Goal: Task Accomplishment & Management: Use online tool/utility

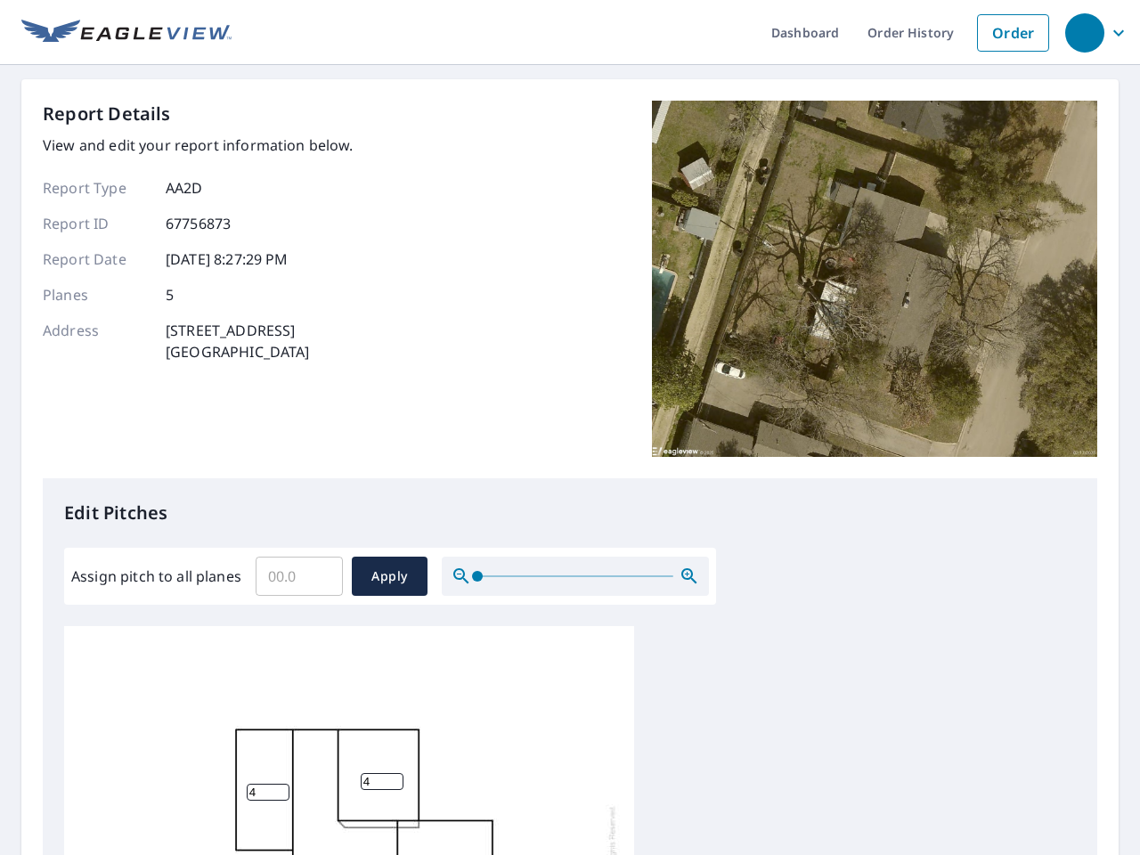
click at [570, 428] on div "Report Details View and edit your report information below. Report Type AA2D Re…" at bounding box center [570, 290] width 1055 height 378
click at [1084, 32] on div "button" at bounding box center [1085, 32] width 39 height 39
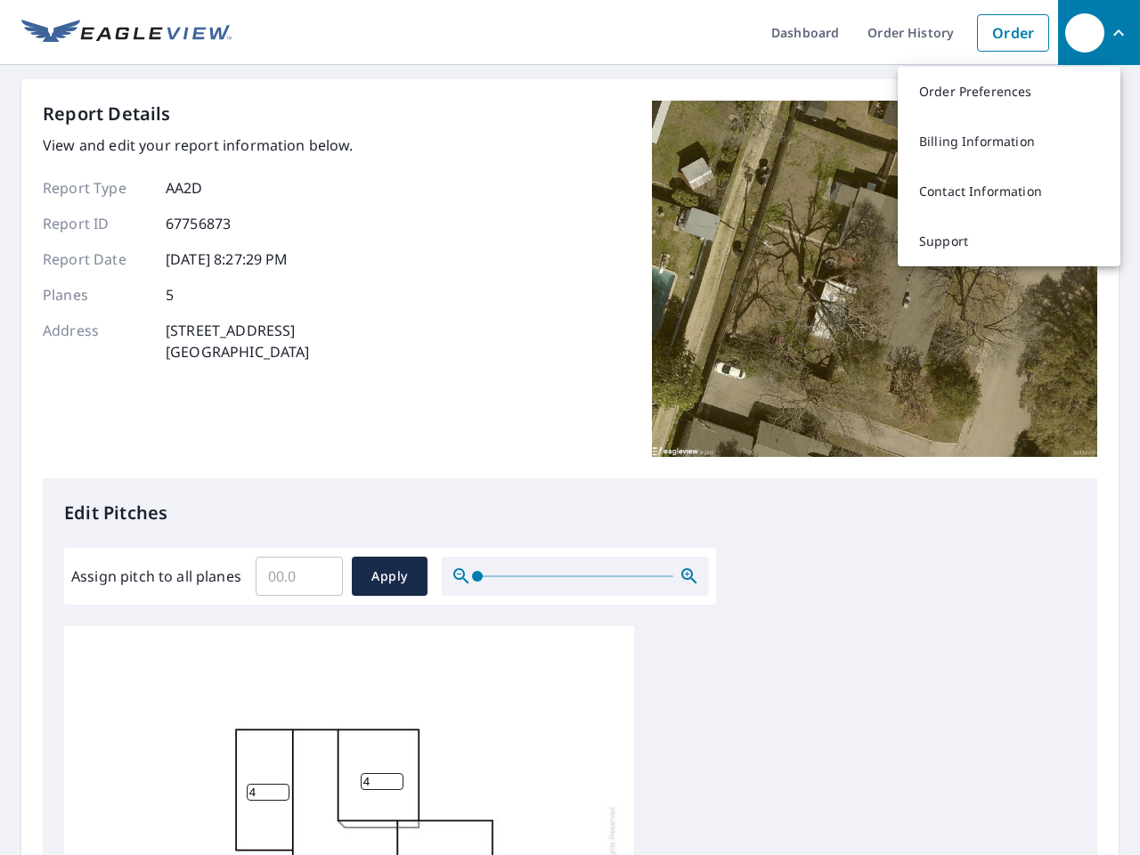
click at [299, 576] on input "Assign pitch to all planes" at bounding box center [299, 577] width 87 height 50
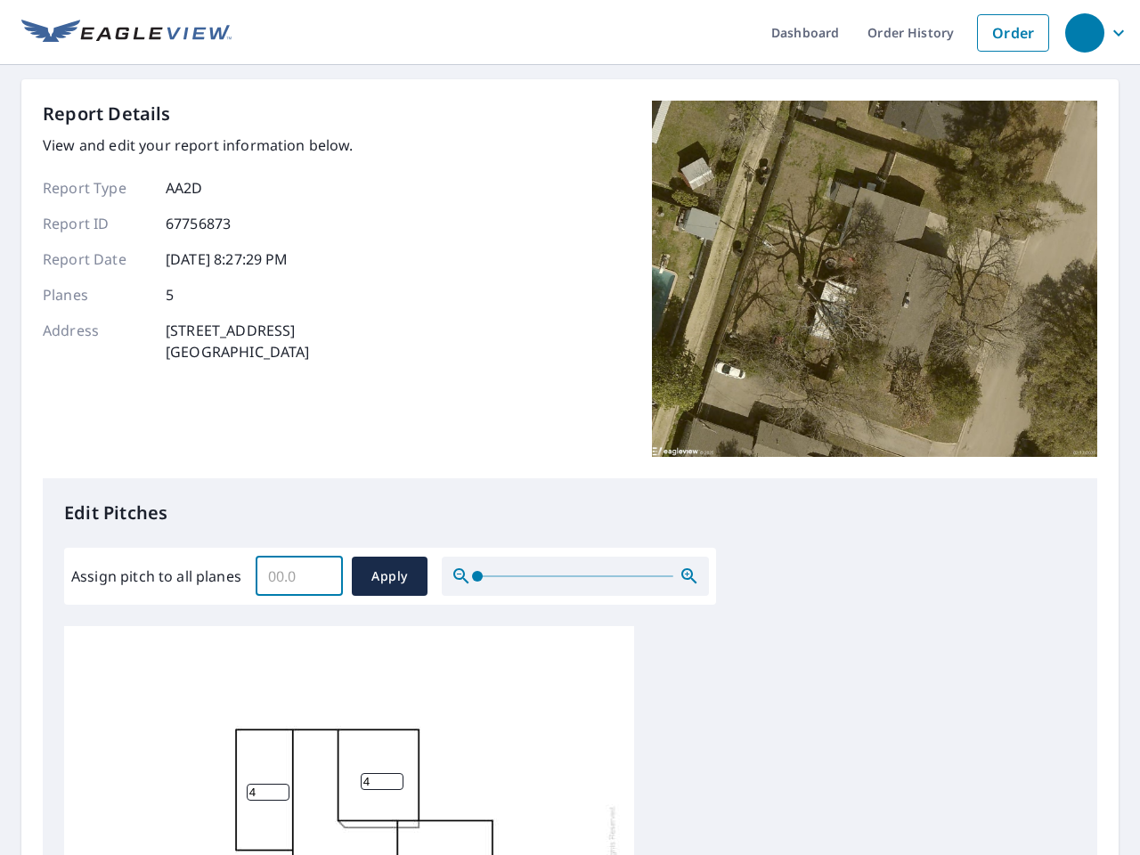
click at [389, 576] on span "Apply" at bounding box center [389, 577] width 47 height 22
click at [690, 576] on icon "button" at bounding box center [689, 576] width 21 height 21
